Goal: Find specific page/section: Locate a particular part of the current website

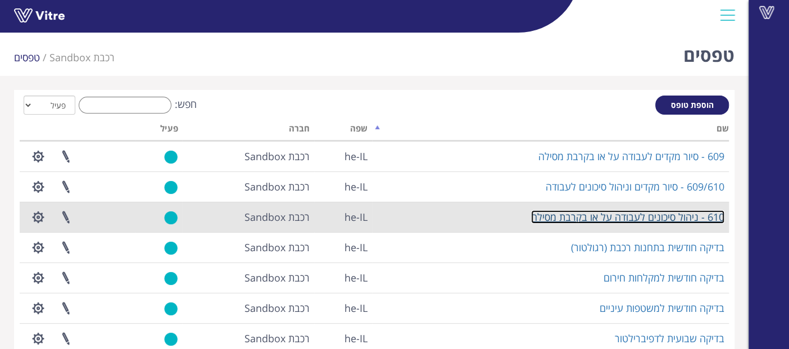
click at [591, 217] on link "610 - ניהול סיכונים לעבודה על או בקרבת מסילה" at bounding box center [627, 216] width 193 height 13
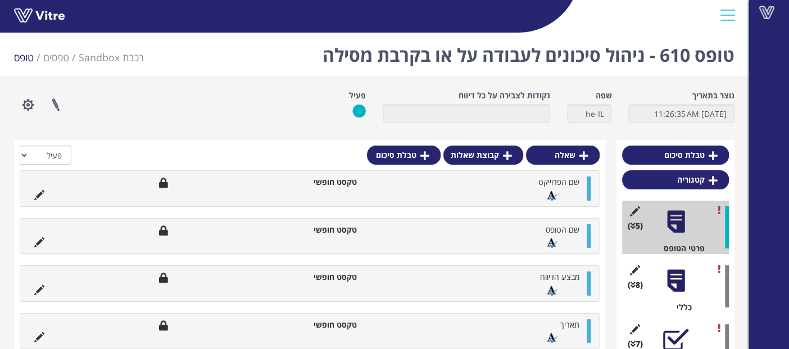
scroll to position [106, 0]
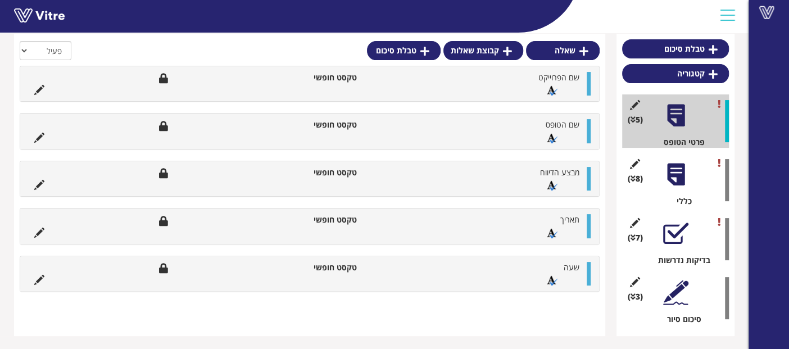
drag, startPoint x: 786, startPoint y: 36, endPoint x: 798, endPoint y: 43, distance: 14.1
click at [789, 43] on html "Vitre טופס 610 - ניהול סיכונים לעבודה על או בקרבת מסילה רכבת Sandbox טפסים טופס…" at bounding box center [394, 122] width 789 height 456
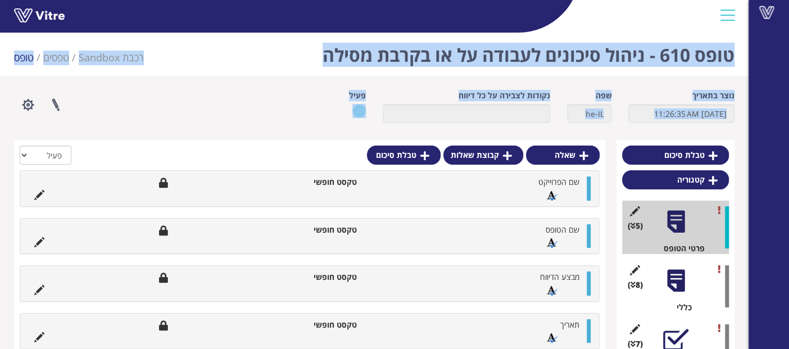
click at [379, 73] on h1 "טופס 610 - ניהול סיכונים לעבודה על או בקרבת מסילה" at bounding box center [529, 52] width 412 height 48
